Goal: Task Accomplishment & Management: Manage account settings

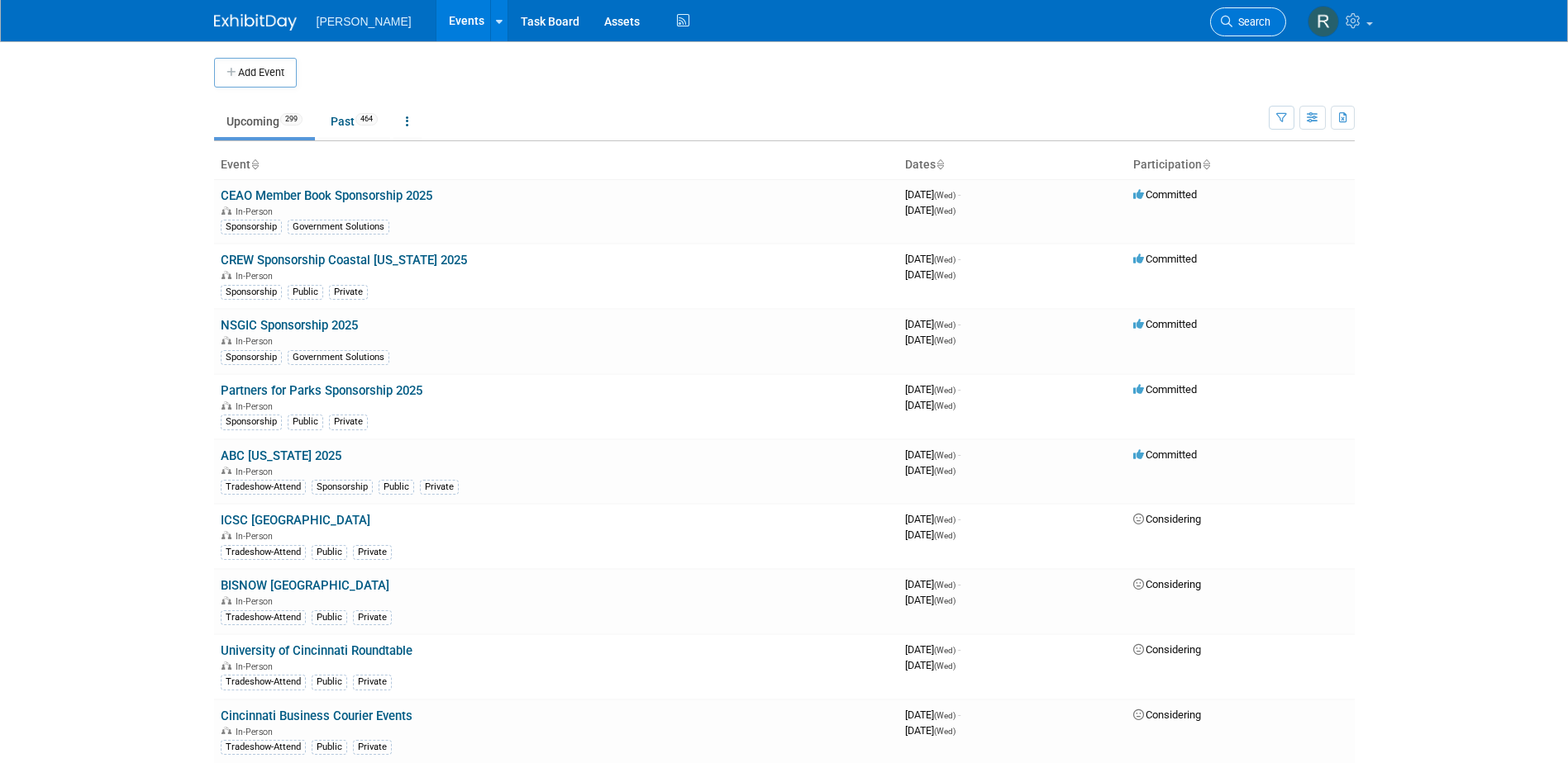
click at [1249, 20] on span "Search" at bounding box center [1251, 21] width 38 height 12
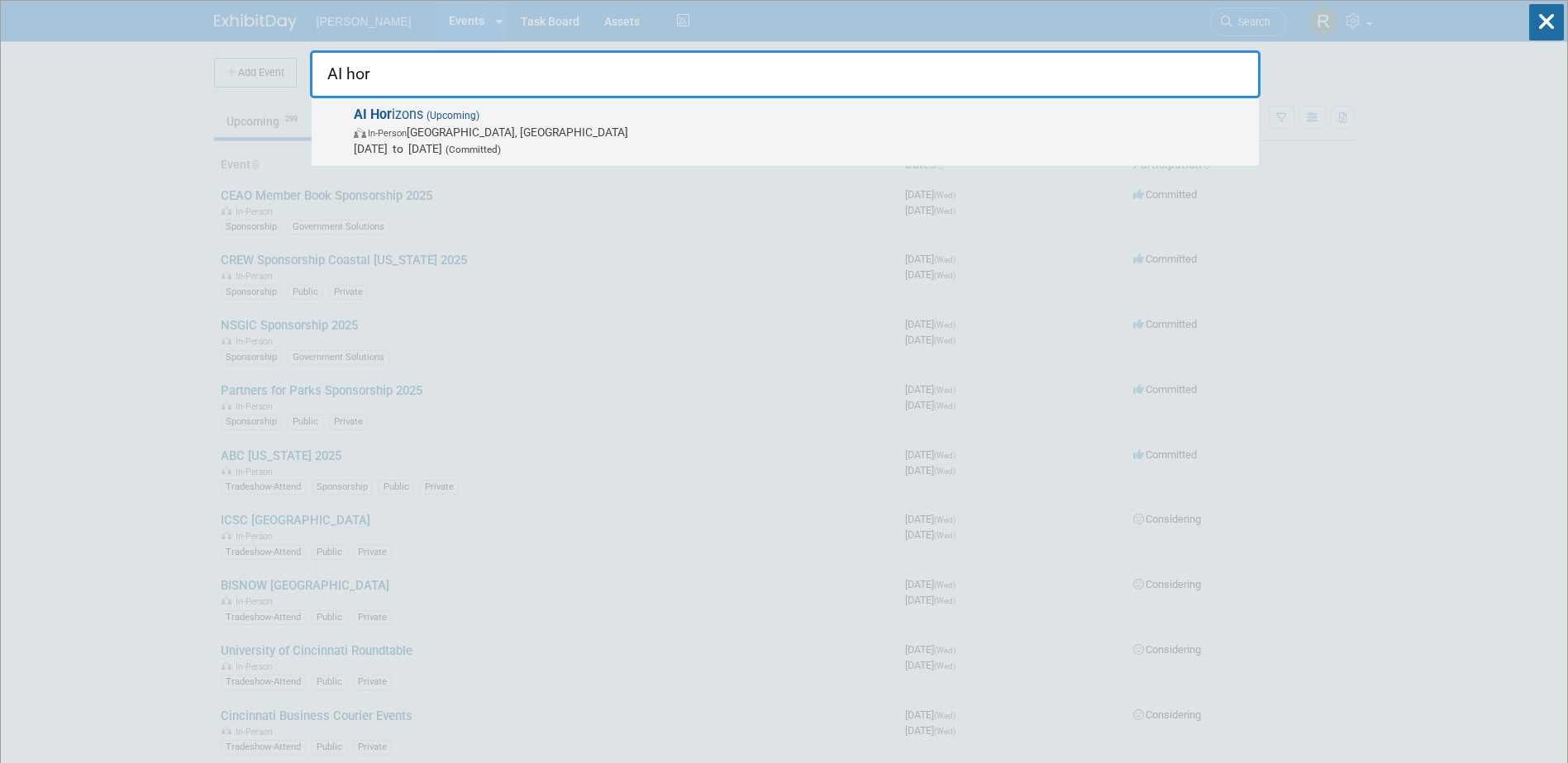
type input "AI hor"
click at [474, 112] on span "(Upcoming)" at bounding box center [451, 116] width 56 height 12
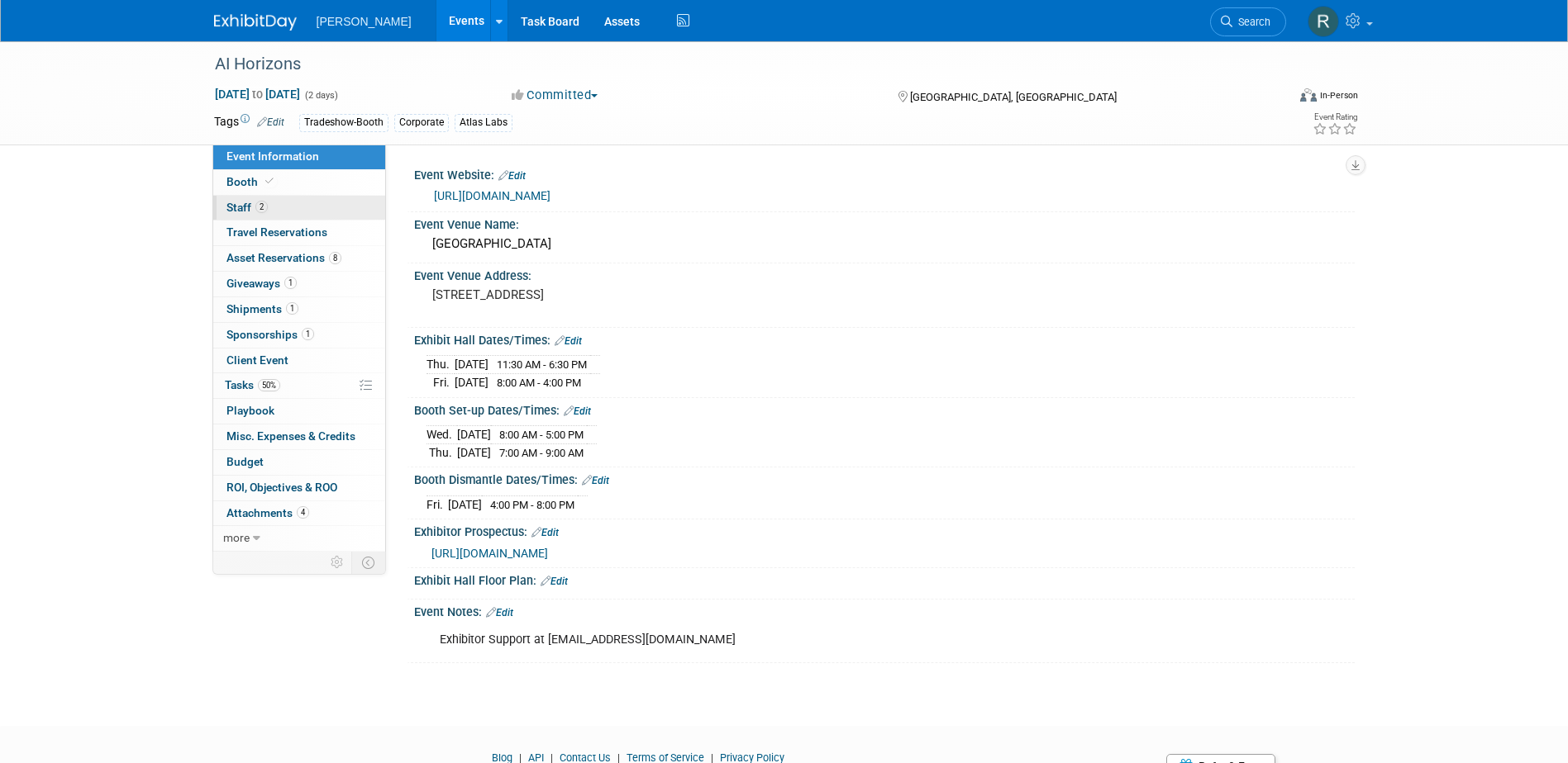
click at [273, 202] on link "2 Staff 2" at bounding box center [299, 208] width 172 height 25
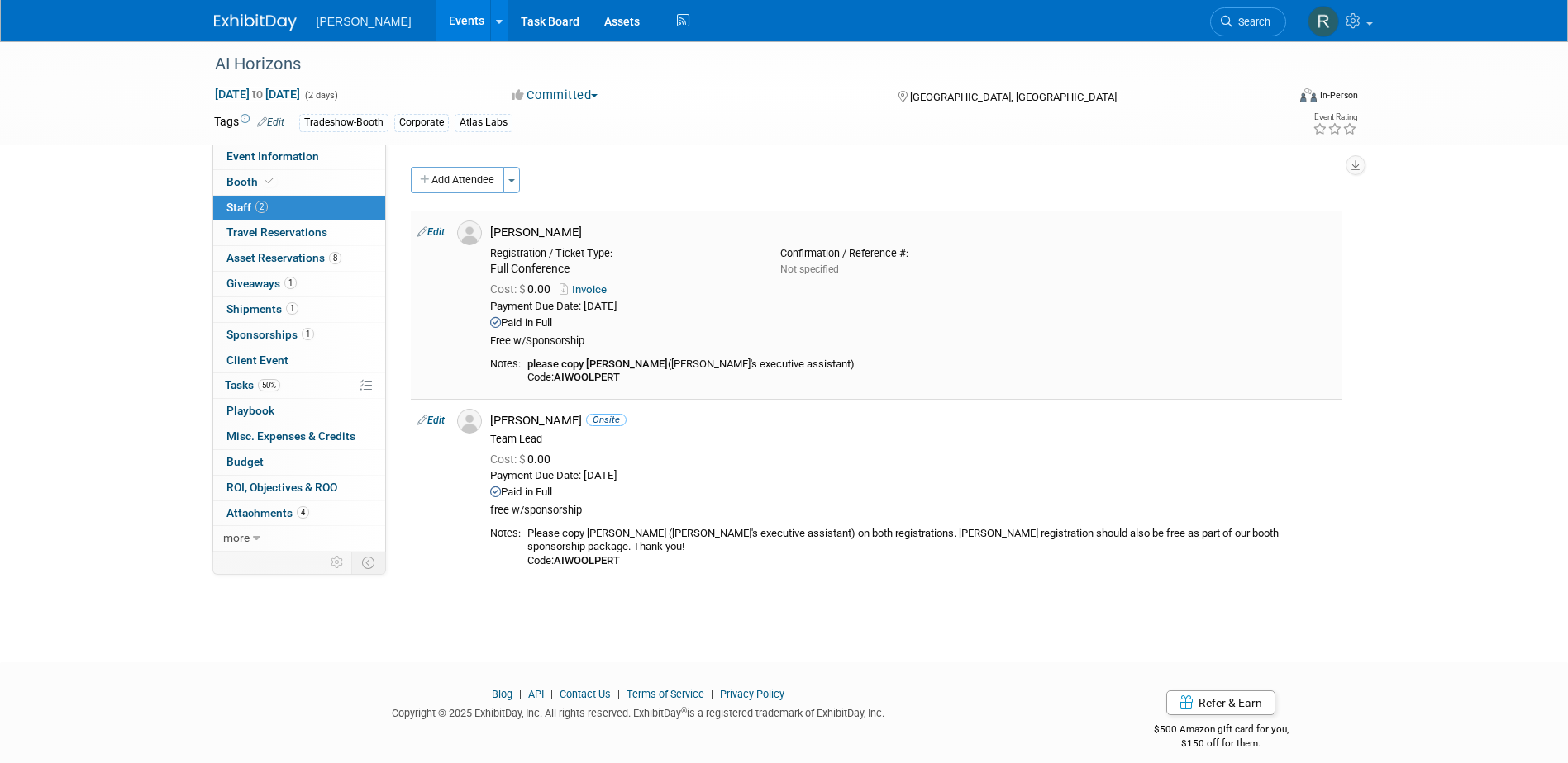
click at [441, 232] on link "Edit" at bounding box center [431, 232] width 28 height 12
select select "360d8e51-6b55-4fc4-bb69-ff1468a84cd0"
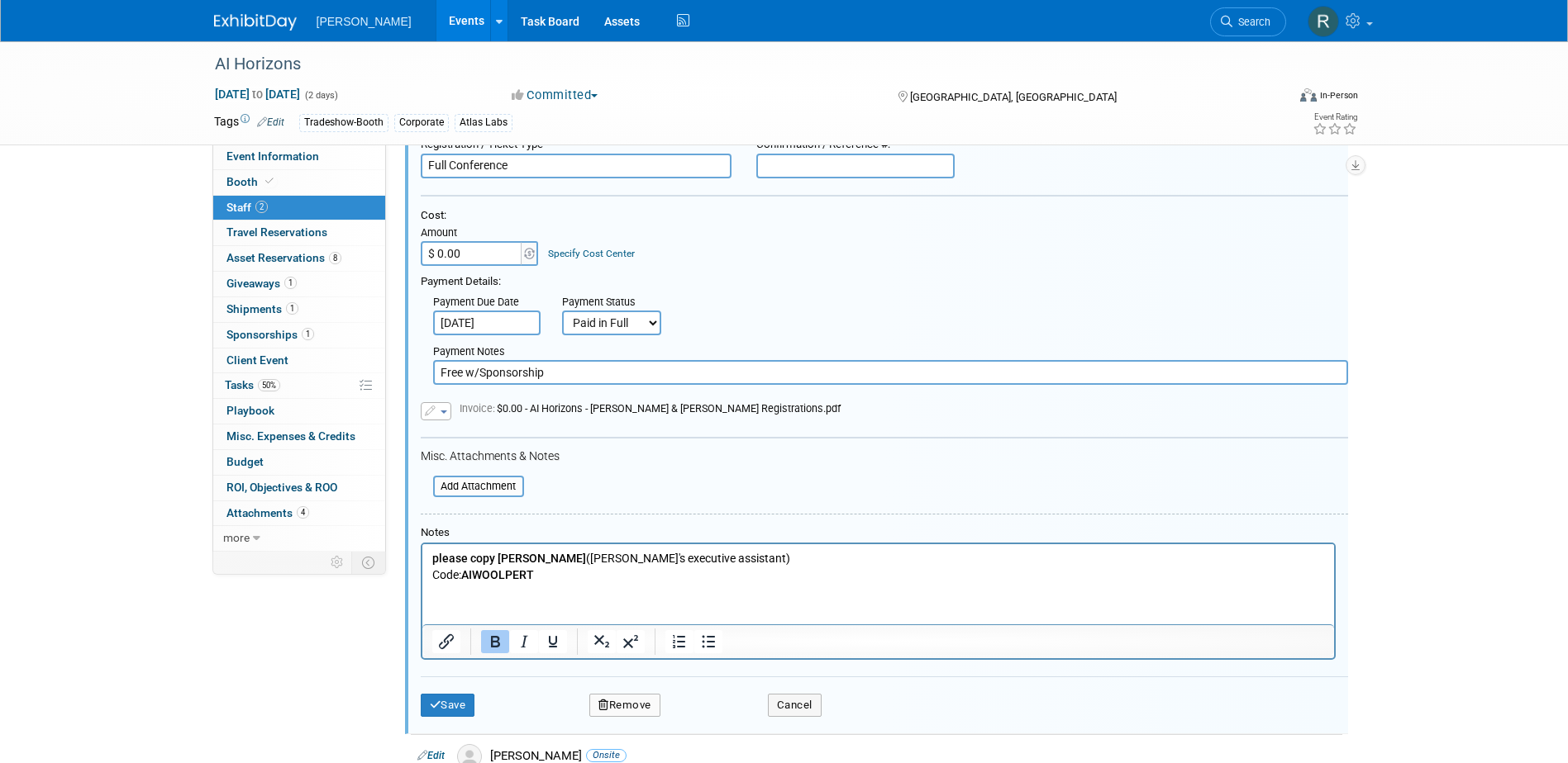
scroll to position [271, 0]
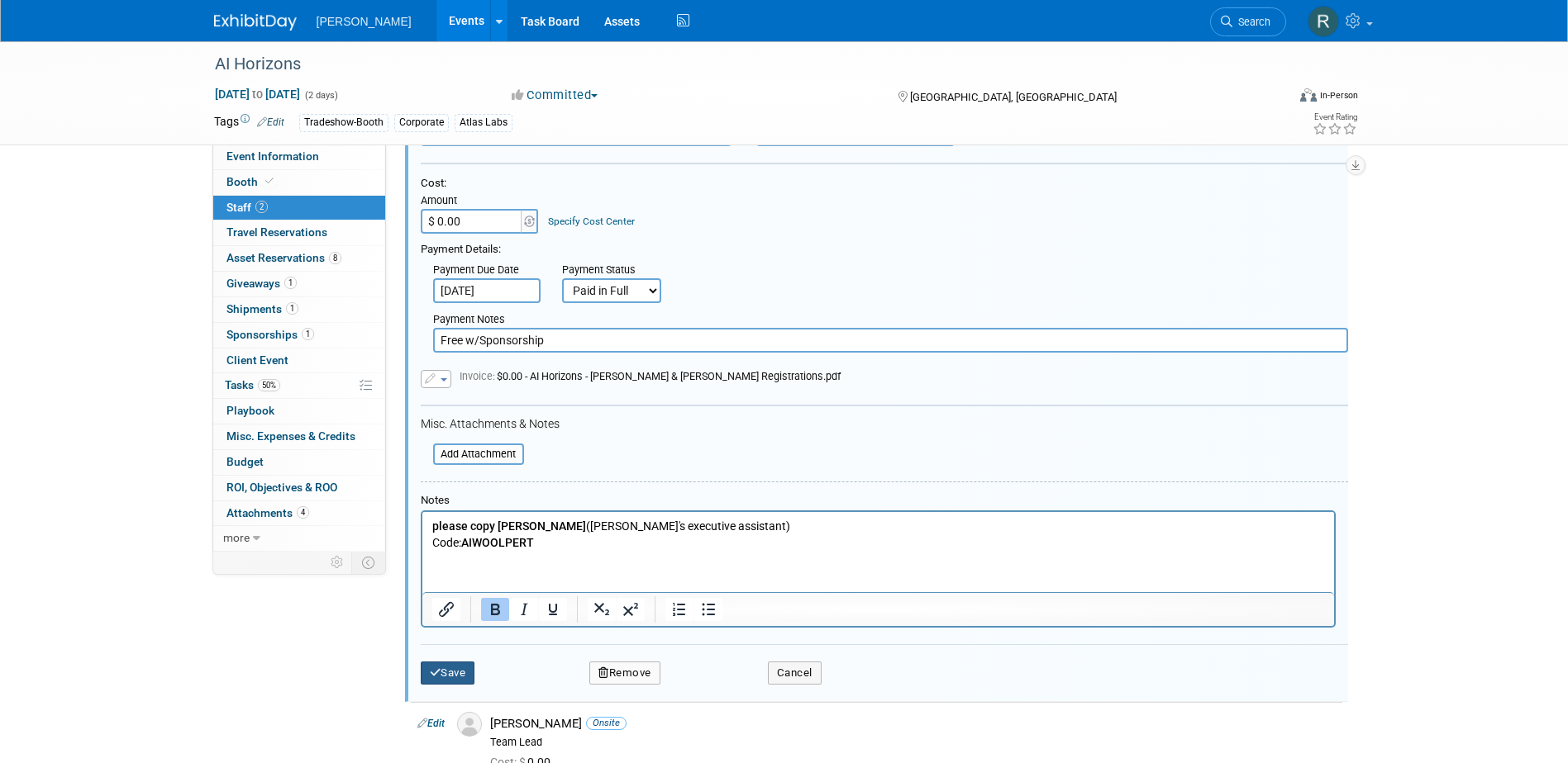
click at [465, 673] on button "Save" at bounding box center [447, 673] width 54 height 23
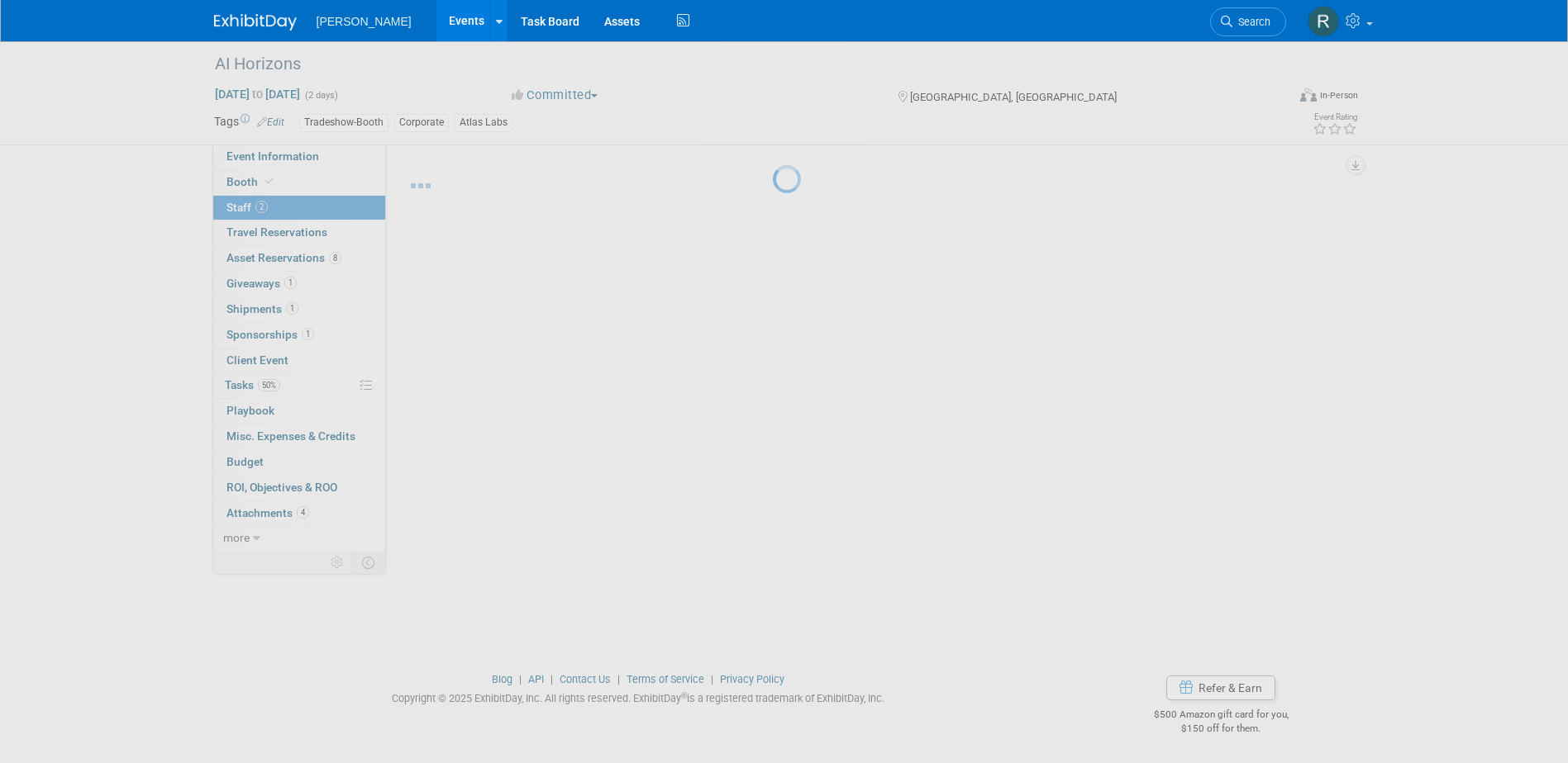
scroll to position [15, 0]
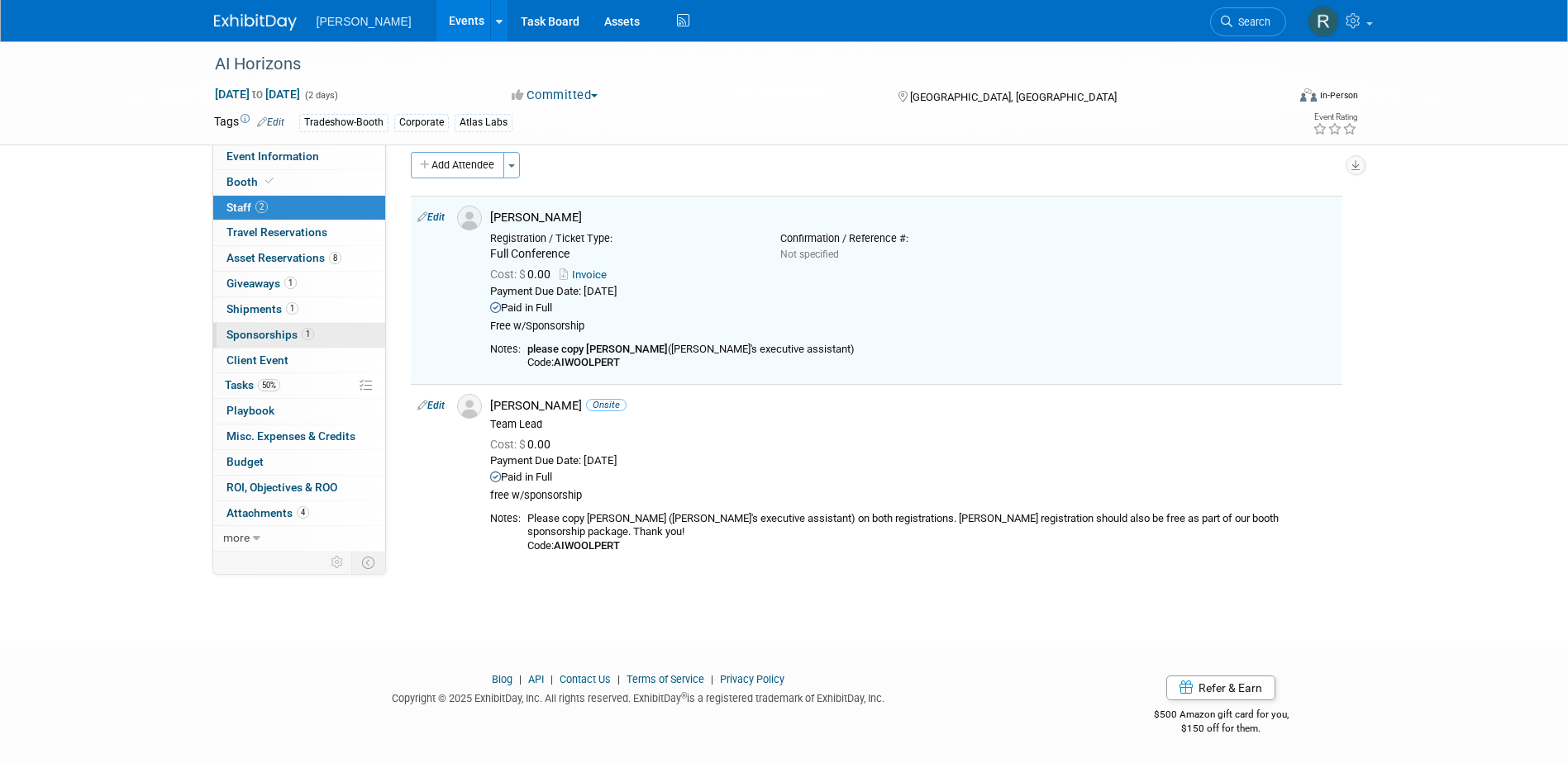
click at [262, 326] on link "1 Sponsorships 1" at bounding box center [299, 335] width 172 height 25
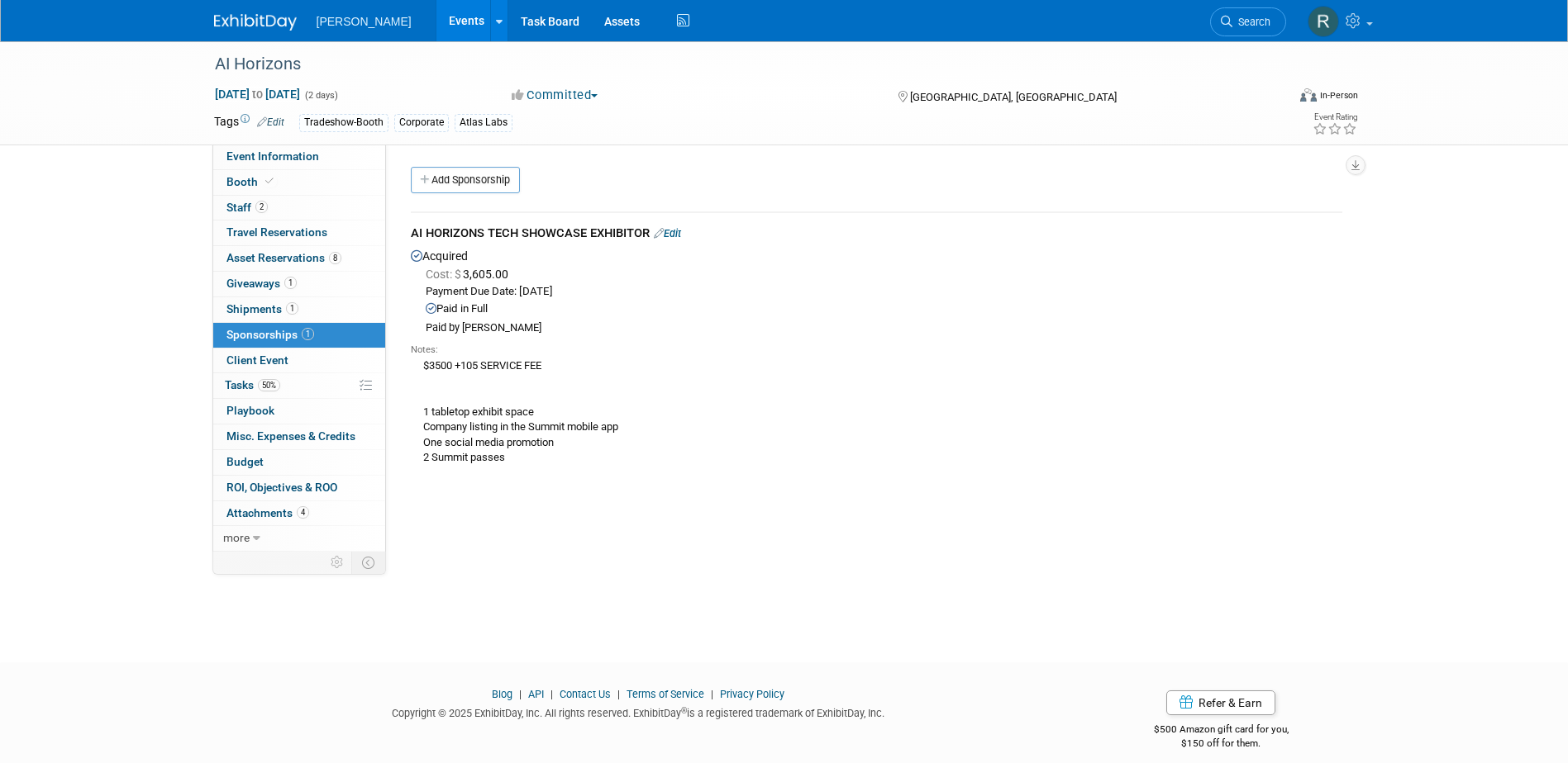
click at [670, 235] on link "Edit" at bounding box center [668, 232] width 28 height 12
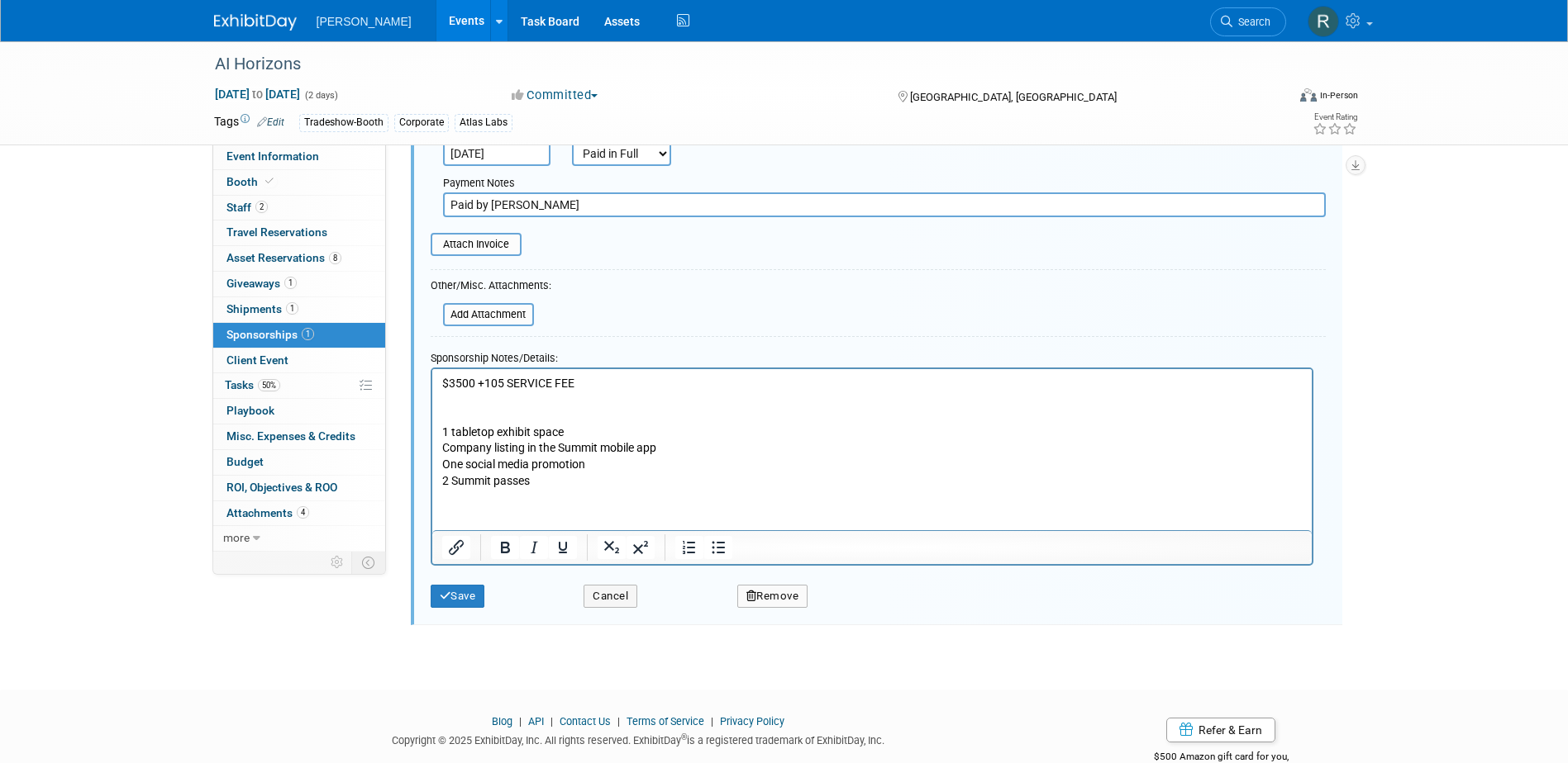
scroll to position [313, 0]
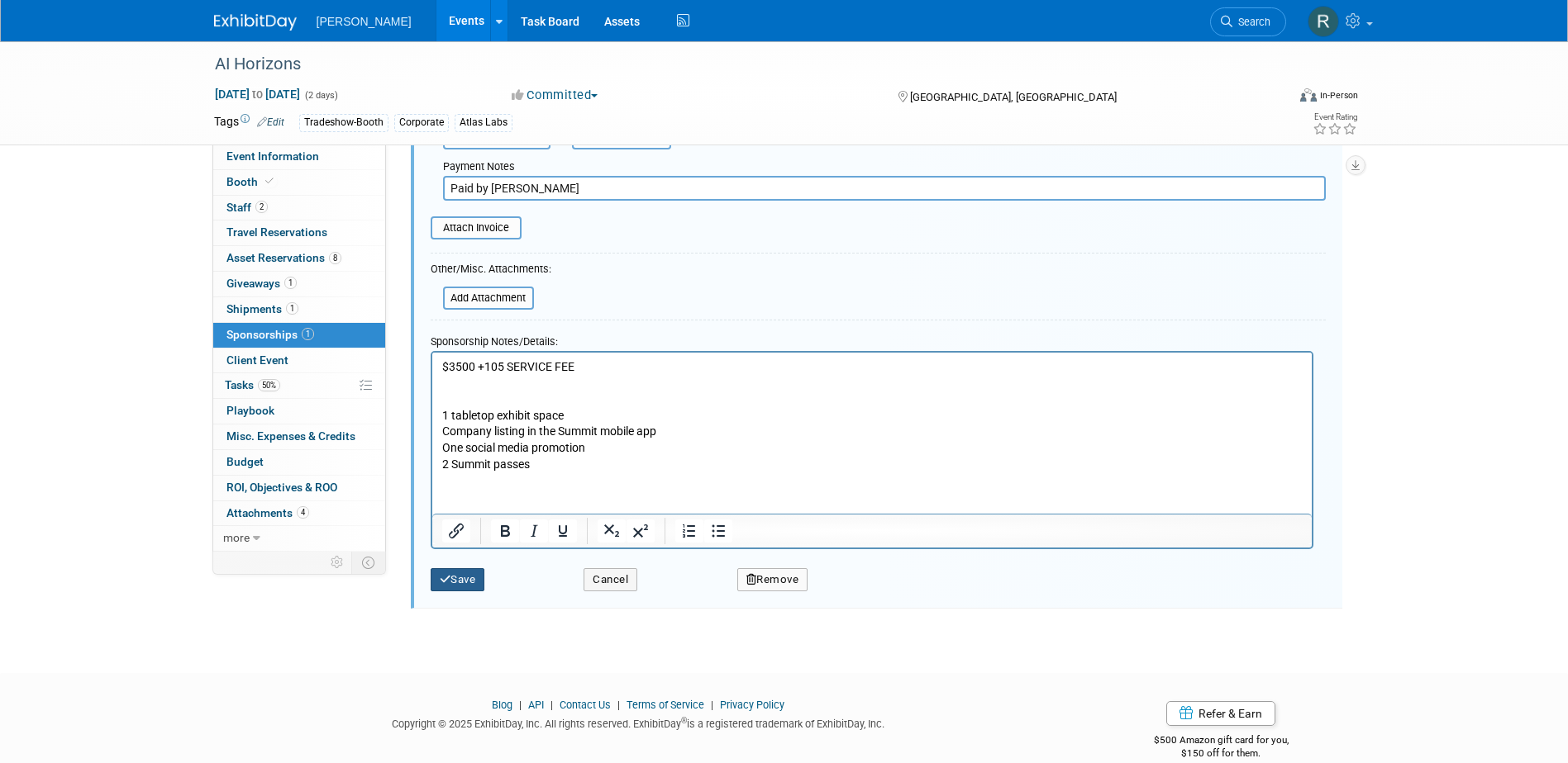
click at [458, 582] on button "Save" at bounding box center [457, 579] width 54 height 23
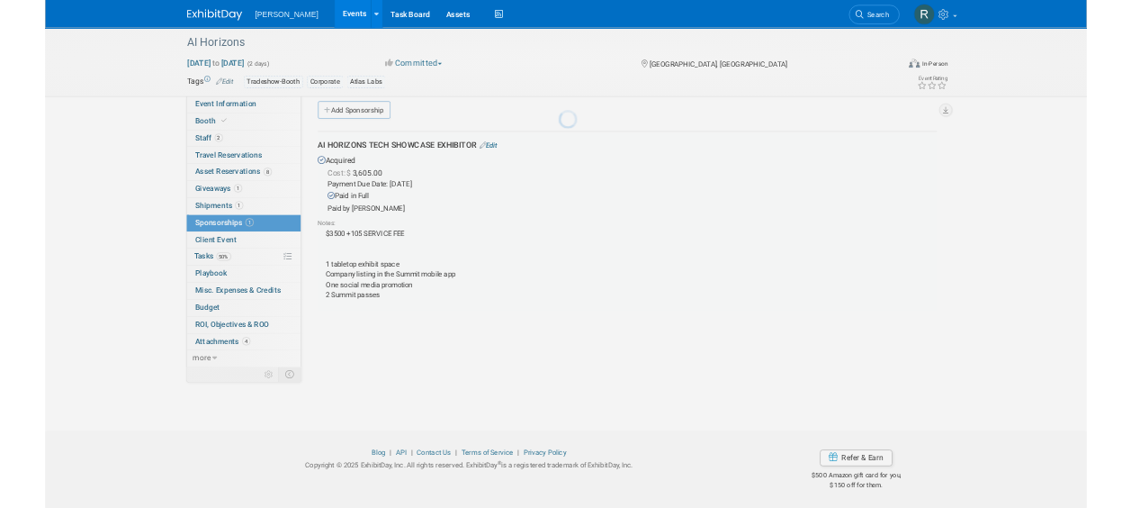
scroll to position [16, 0]
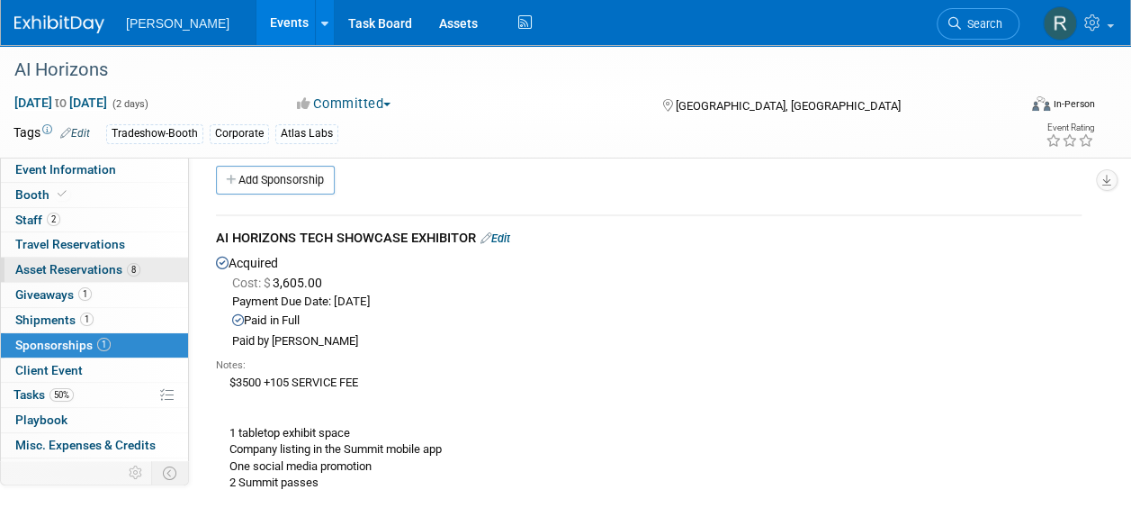
click at [81, 270] on span "Asset Reservations 8" at bounding box center [77, 269] width 125 height 14
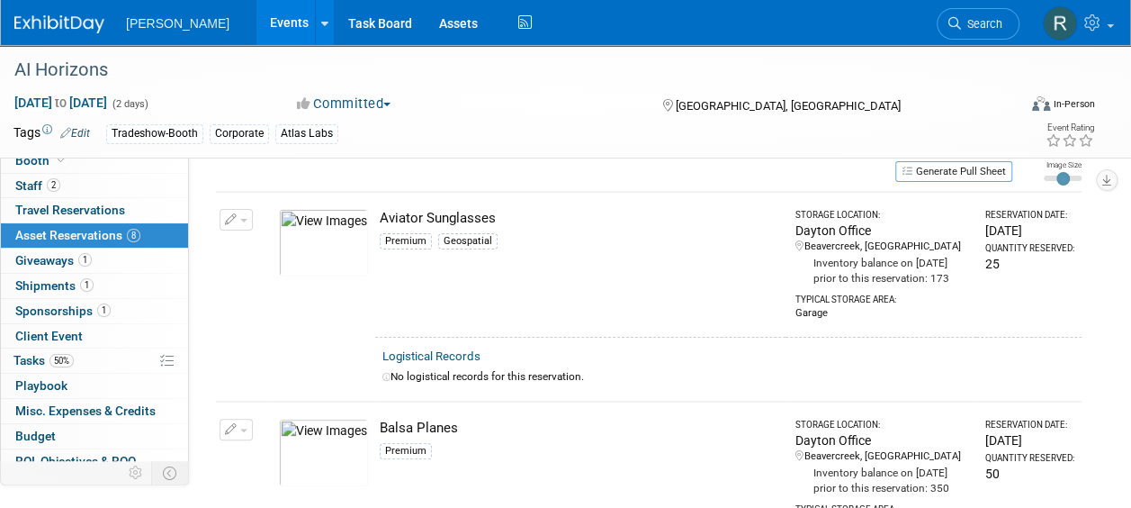
scroll to position [36, 0]
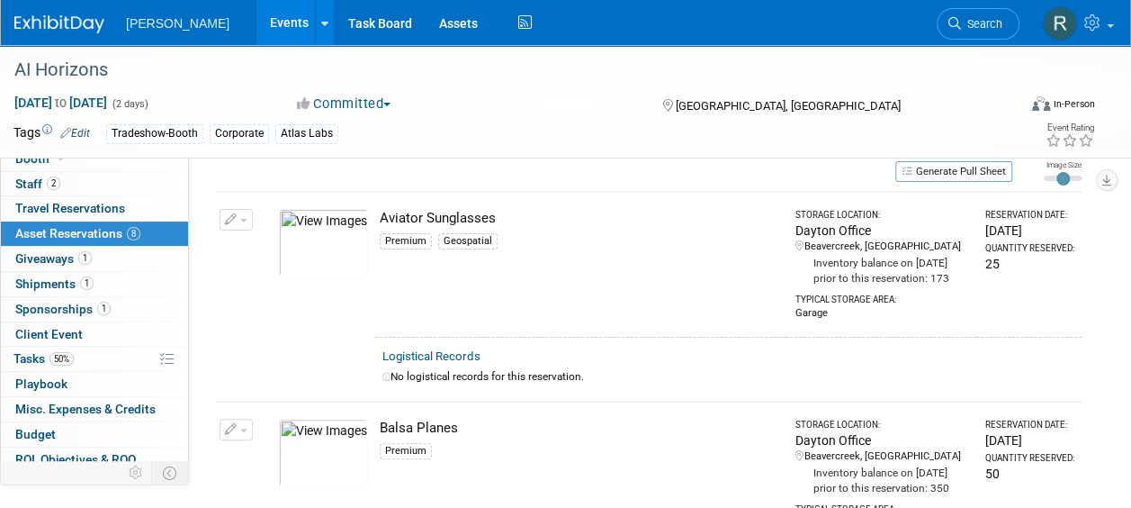
click at [579, 279] on td "Aviator Sunglasses Premium Geospatial" at bounding box center [580, 264] width 410 height 145
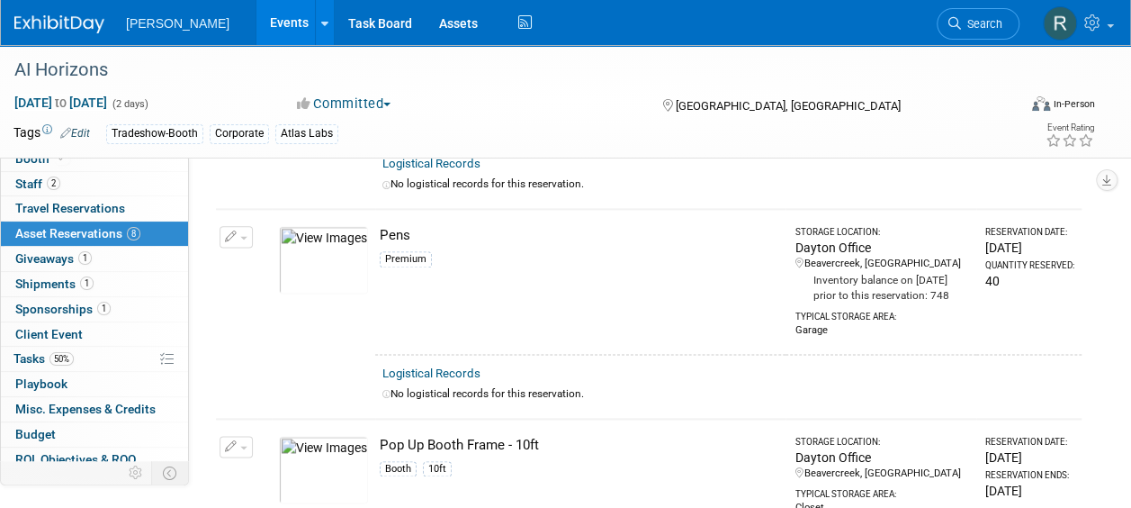
scroll to position [1064, 0]
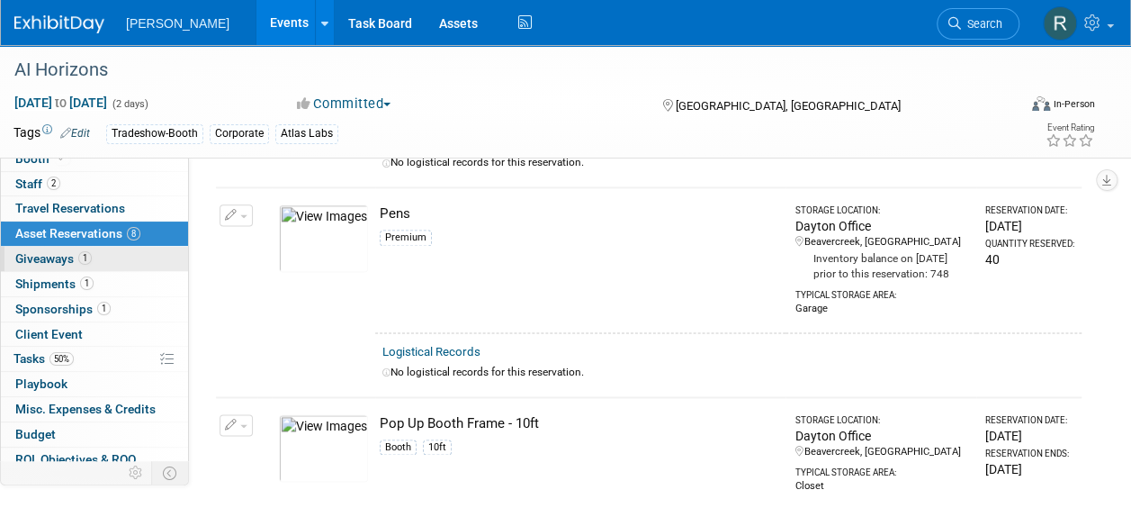
click at [54, 256] on span "Giveaways 1" at bounding box center [53, 258] width 76 height 14
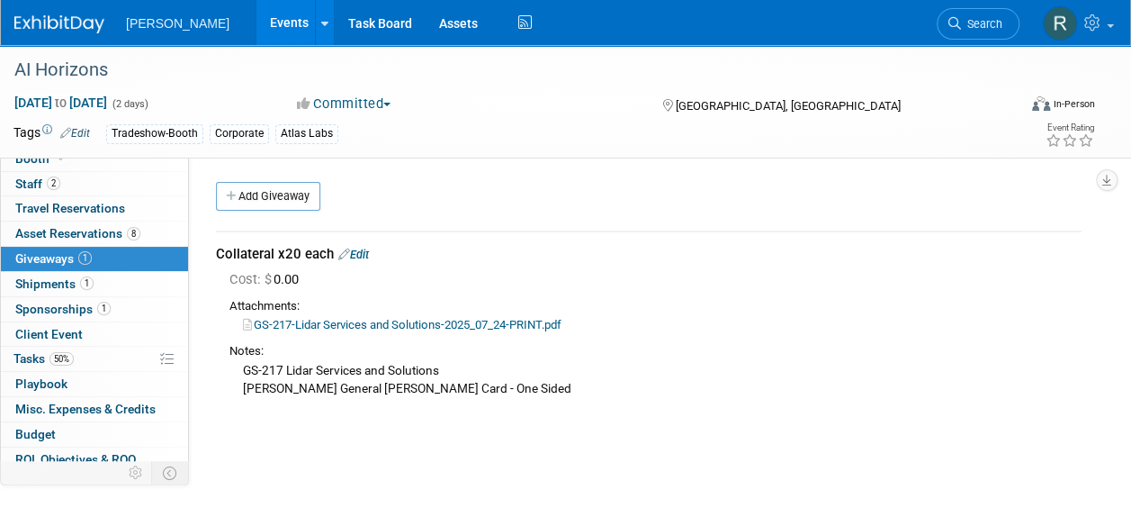
click at [508, 241] on td "Collateral x20 each Edit Cost: $ 0.00 Attachments:" at bounding box center [649, 323] width 866 height 184
click at [491, 322] on link "GS-217-Lidar Services and Solutions-2025_07_24-PRINT.pdf" at bounding box center [402, 324] width 319 height 13
